Goal: Task Accomplishment & Management: Complete application form

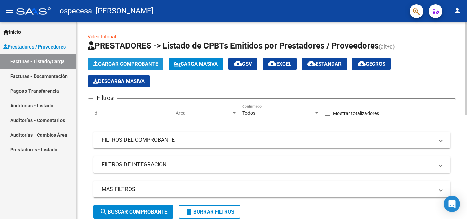
click at [145, 61] on span "Cargar Comprobante" at bounding box center [125, 64] width 65 height 6
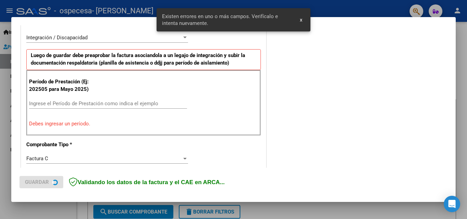
scroll to position [167, 0]
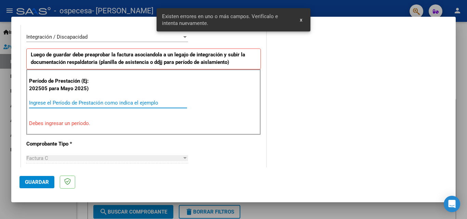
click at [102, 102] on input "Ingrese el Período de Prestación como indica el ejemplo" at bounding box center [108, 103] width 158 height 6
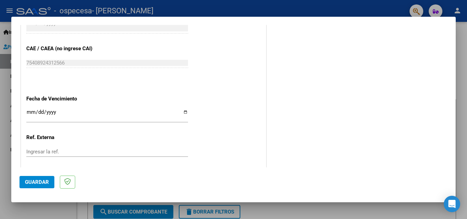
scroll to position [440, 0]
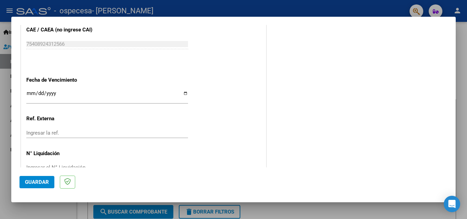
type input "202509"
click at [182, 92] on input "Ingresar la fecha" at bounding box center [107, 96] width 162 height 11
type input "[DATE]"
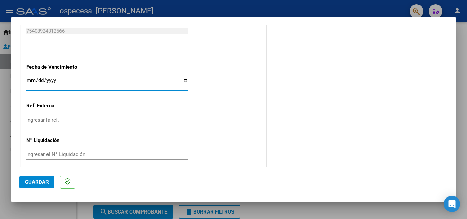
scroll to position [459, 0]
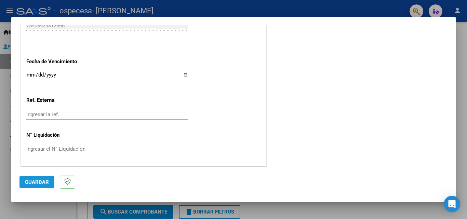
click at [42, 184] on span "Guardar" at bounding box center [37, 182] width 24 height 6
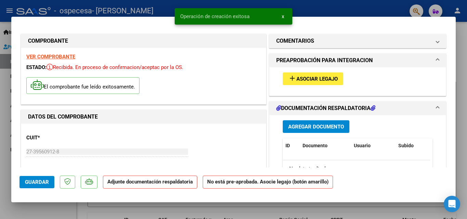
click at [302, 127] on span "Agregar Documento" at bounding box center [316, 127] width 56 height 6
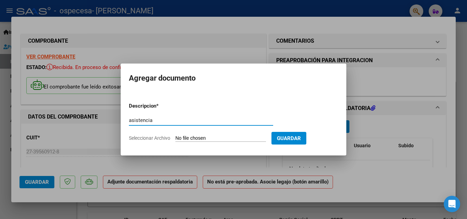
click at [129, 120] on input "asistencia" at bounding box center [201, 120] width 144 height 6
type input "Planilla de asistencia"
type input "C:\fakepath\asistencia [PERSON_NAME] septiembre.pdf"
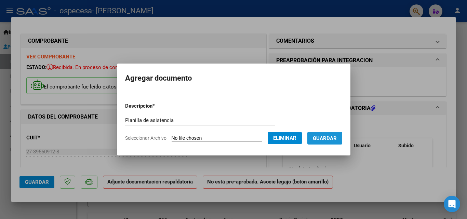
click at [320, 140] on span "Guardar" at bounding box center [325, 138] width 24 height 6
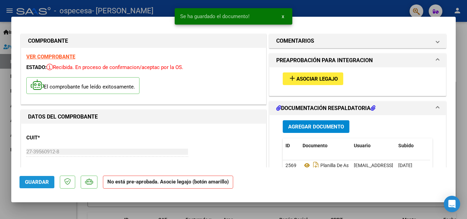
click at [31, 180] on span "Guardar" at bounding box center [37, 182] width 24 height 6
